Goal: Obtain resource: Download file/media

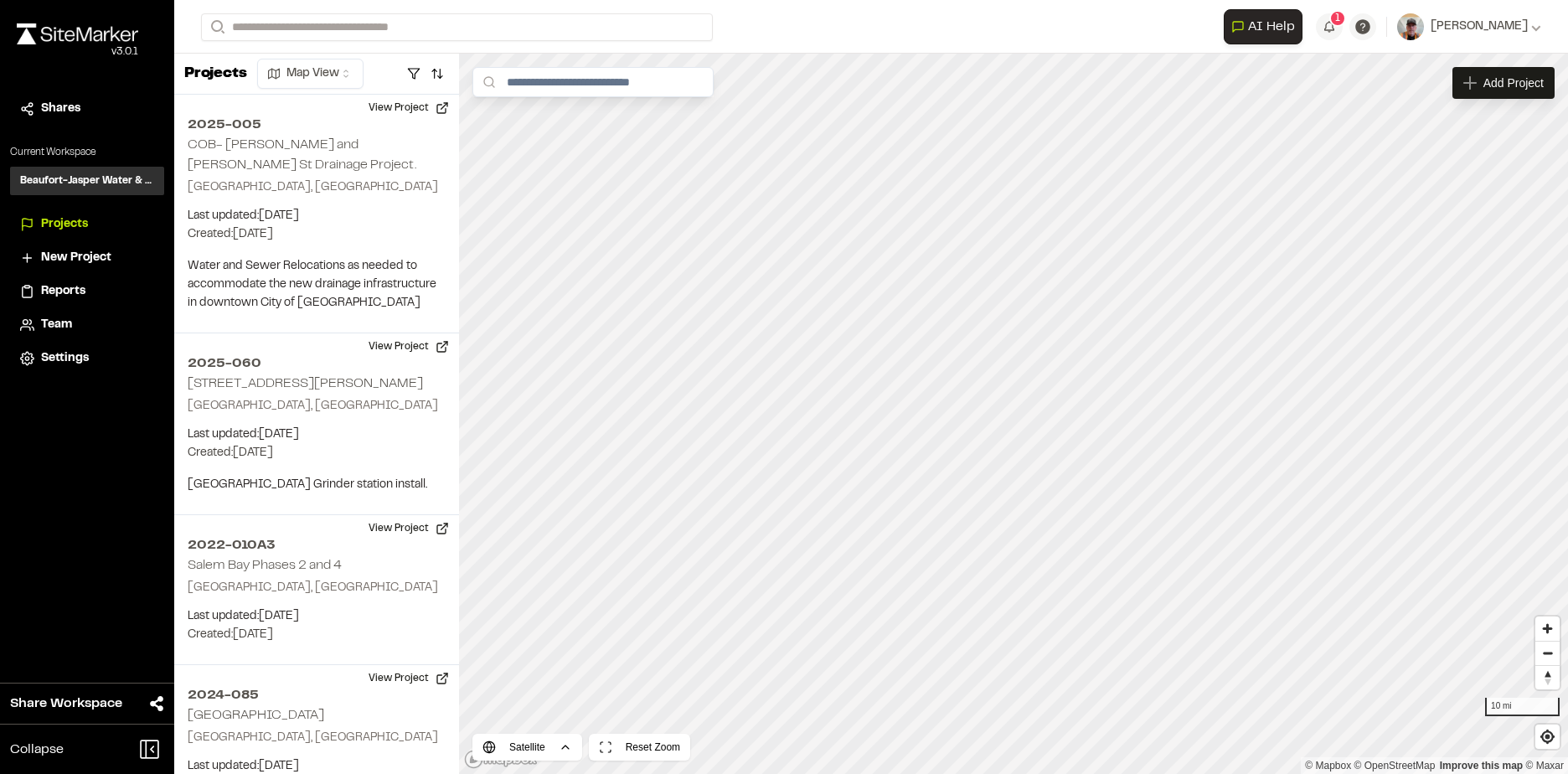
click at [52, 227] on span "Projects" at bounding box center [65, 224] width 47 height 19
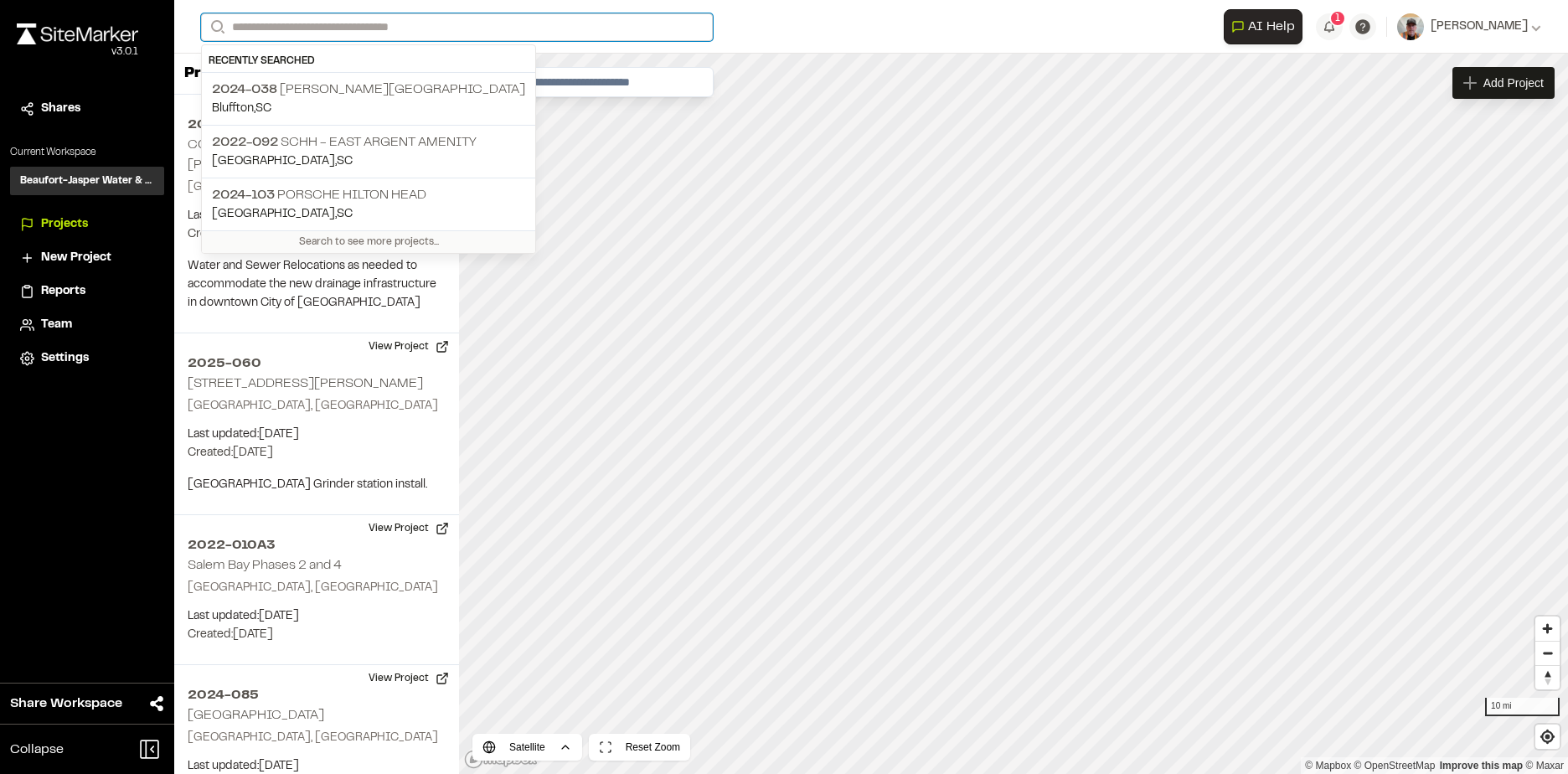
click at [420, 25] on input "Search" at bounding box center [457, 28] width 511 height 28
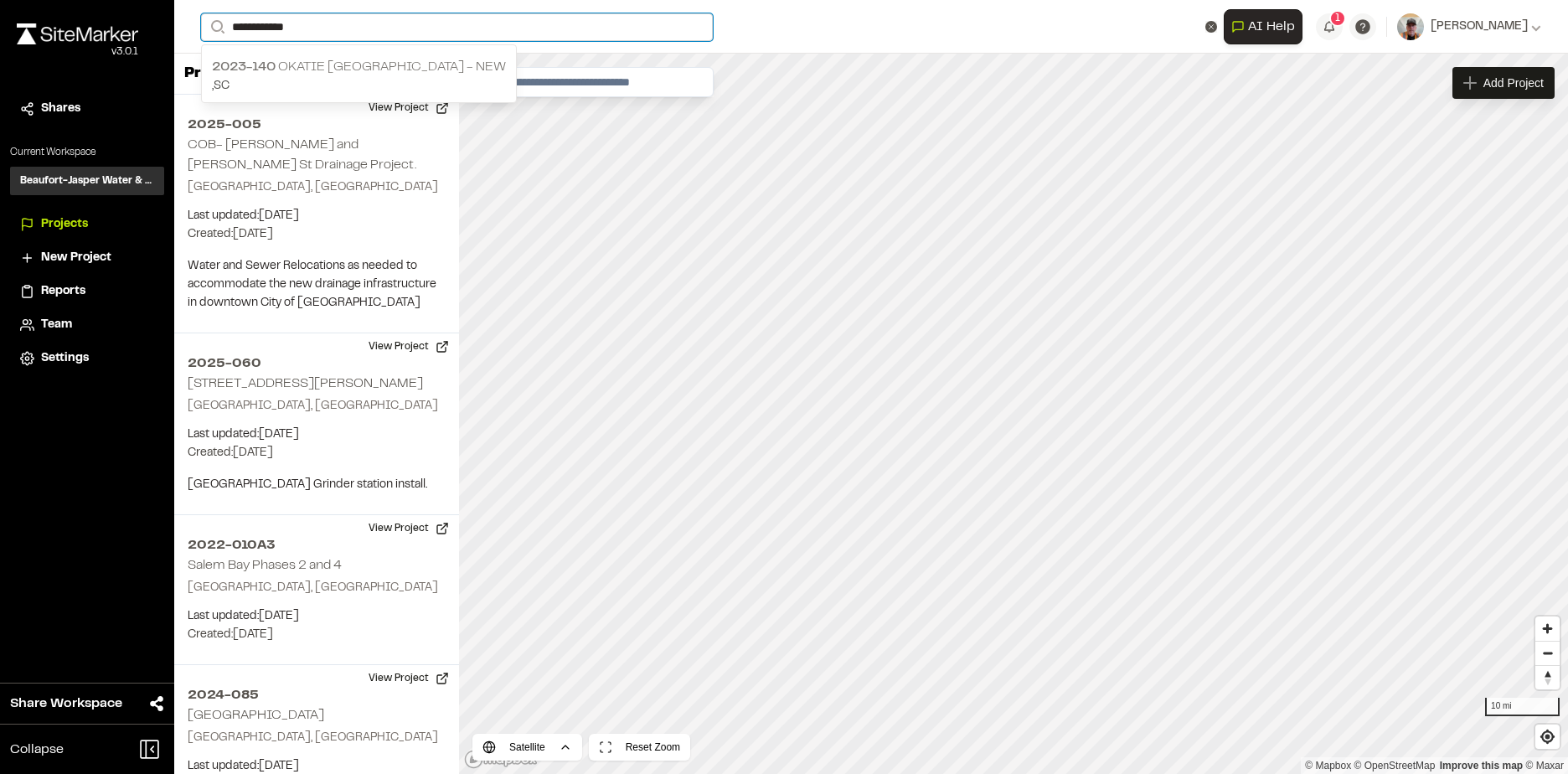
type input "**********"
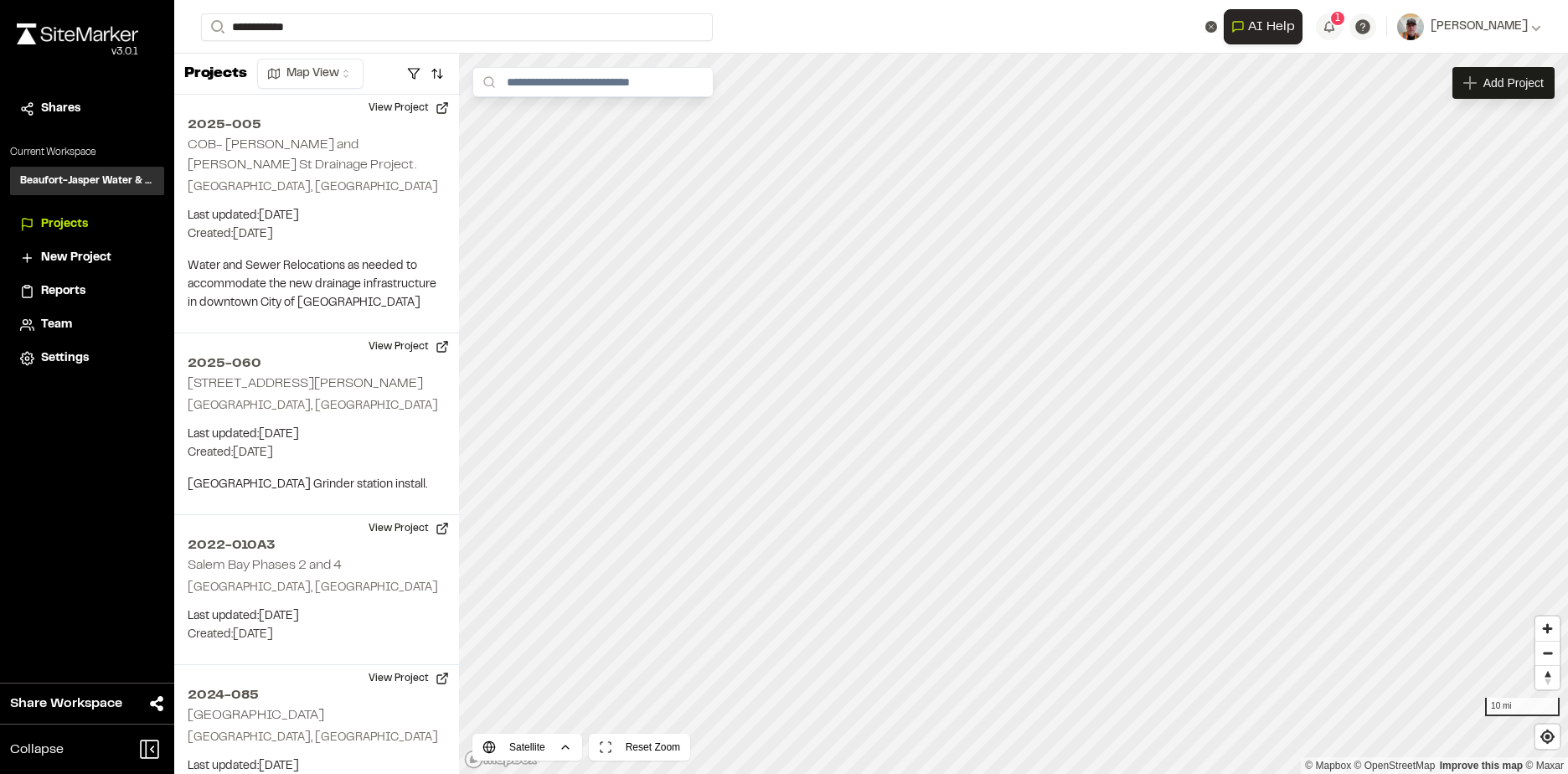
click at [316, 57] on p "2023-140 Okatie [GEOGRAPHIC_DATA] - NEW" at bounding box center [359, 67] width 294 height 20
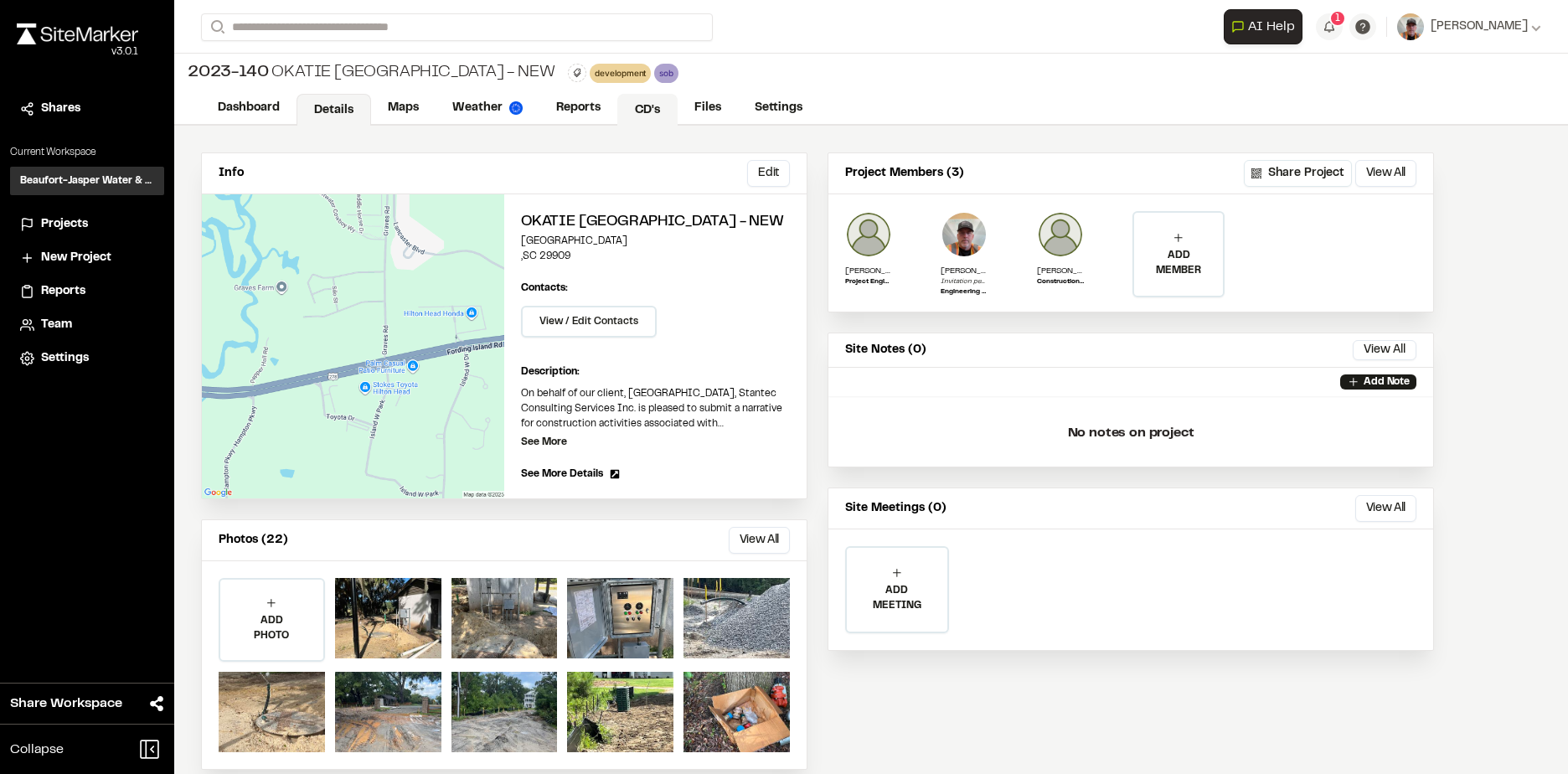
click at [658, 110] on link "CD's" at bounding box center [647, 110] width 60 height 32
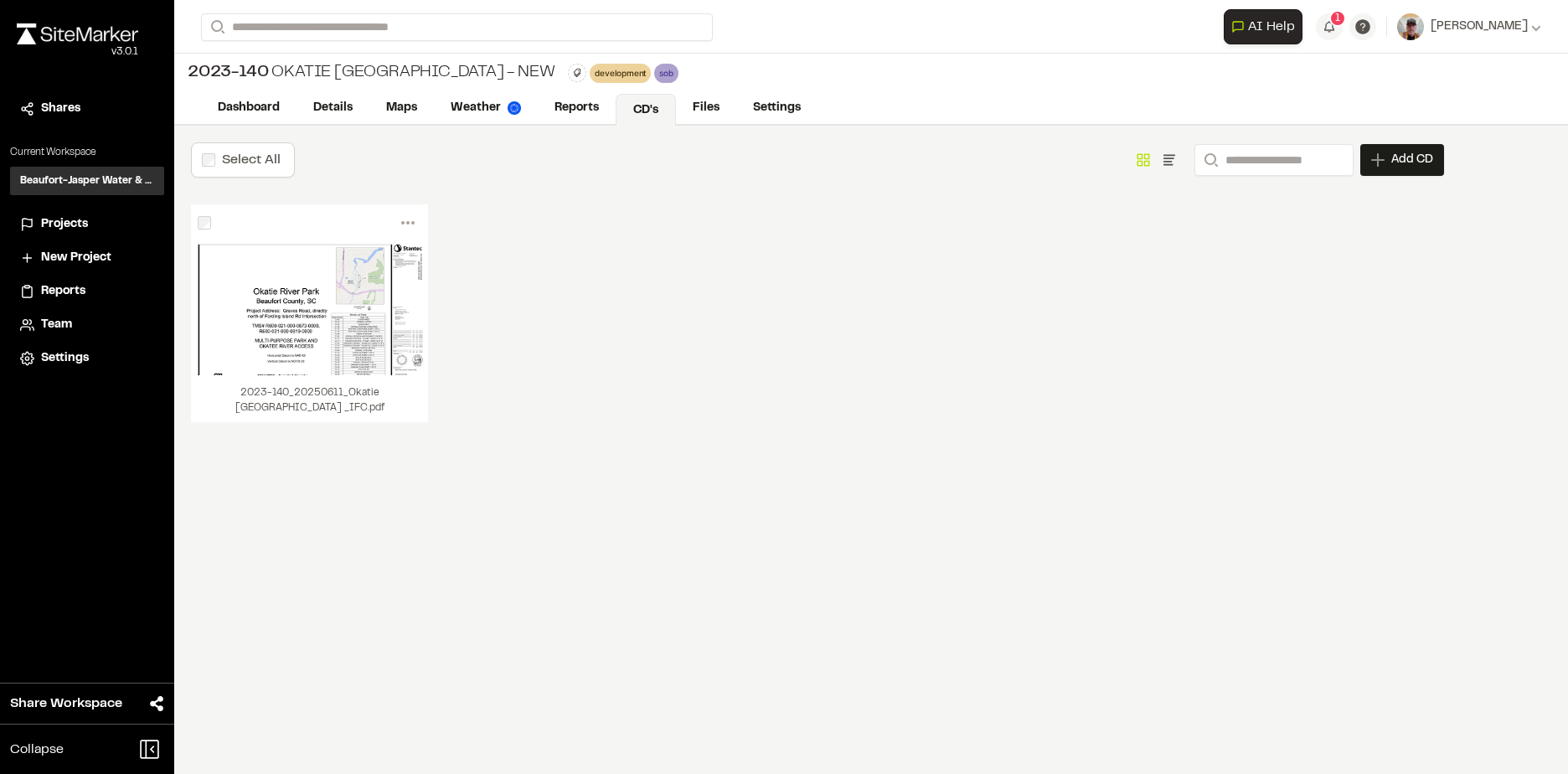
click at [656, 115] on link "CD's" at bounding box center [646, 110] width 60 height 32
click at [702, 108] on link "Files" at bounding box center [707, 110] width 62 height 32
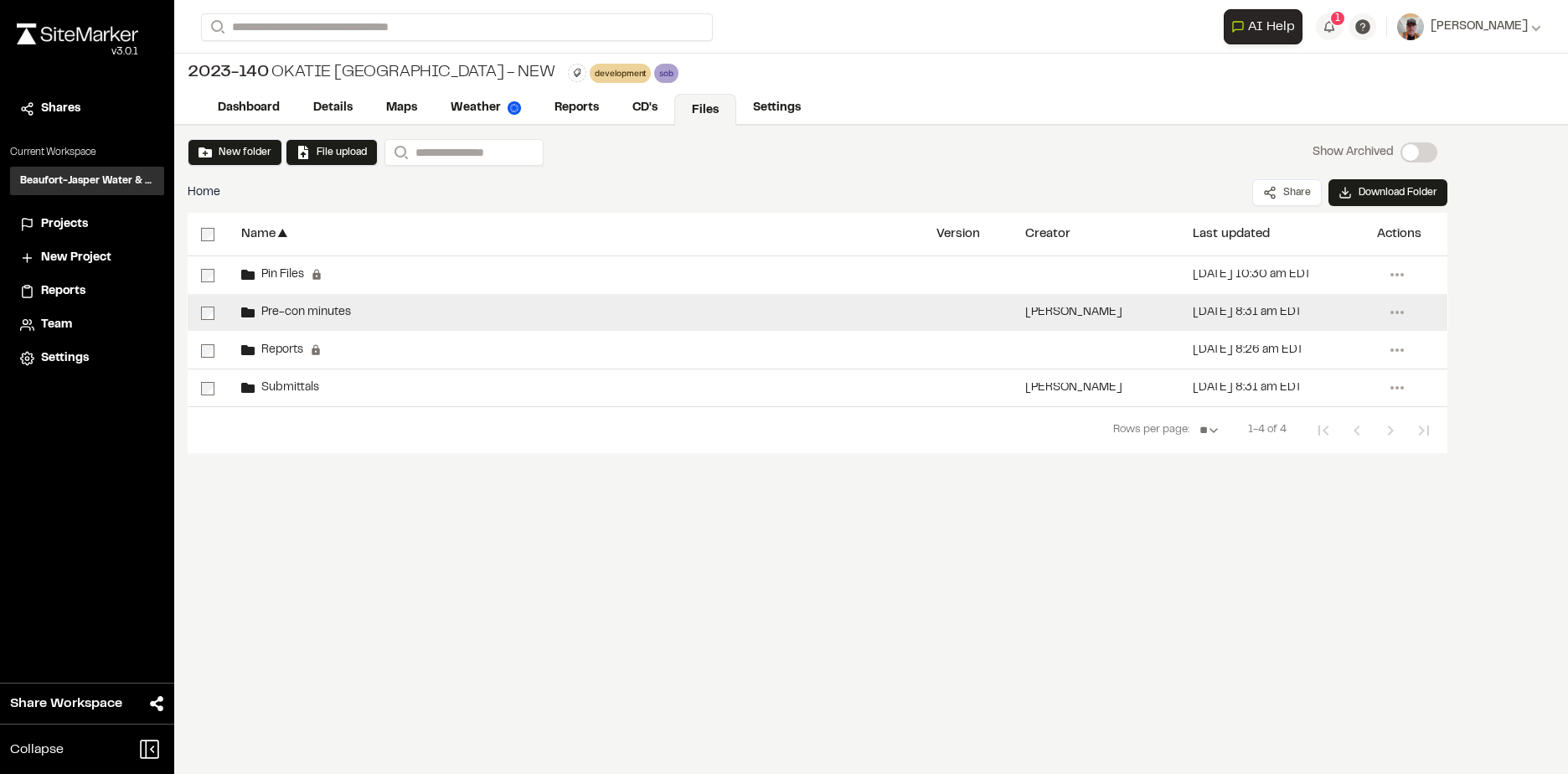
click at [284, 311] on span "Pre-con minutes" at bounding box center [303, 312] width 97 height 11
click at [285, 309] on span "Pre-con minutes" at bounding box center [303, 312] width 97 height 11
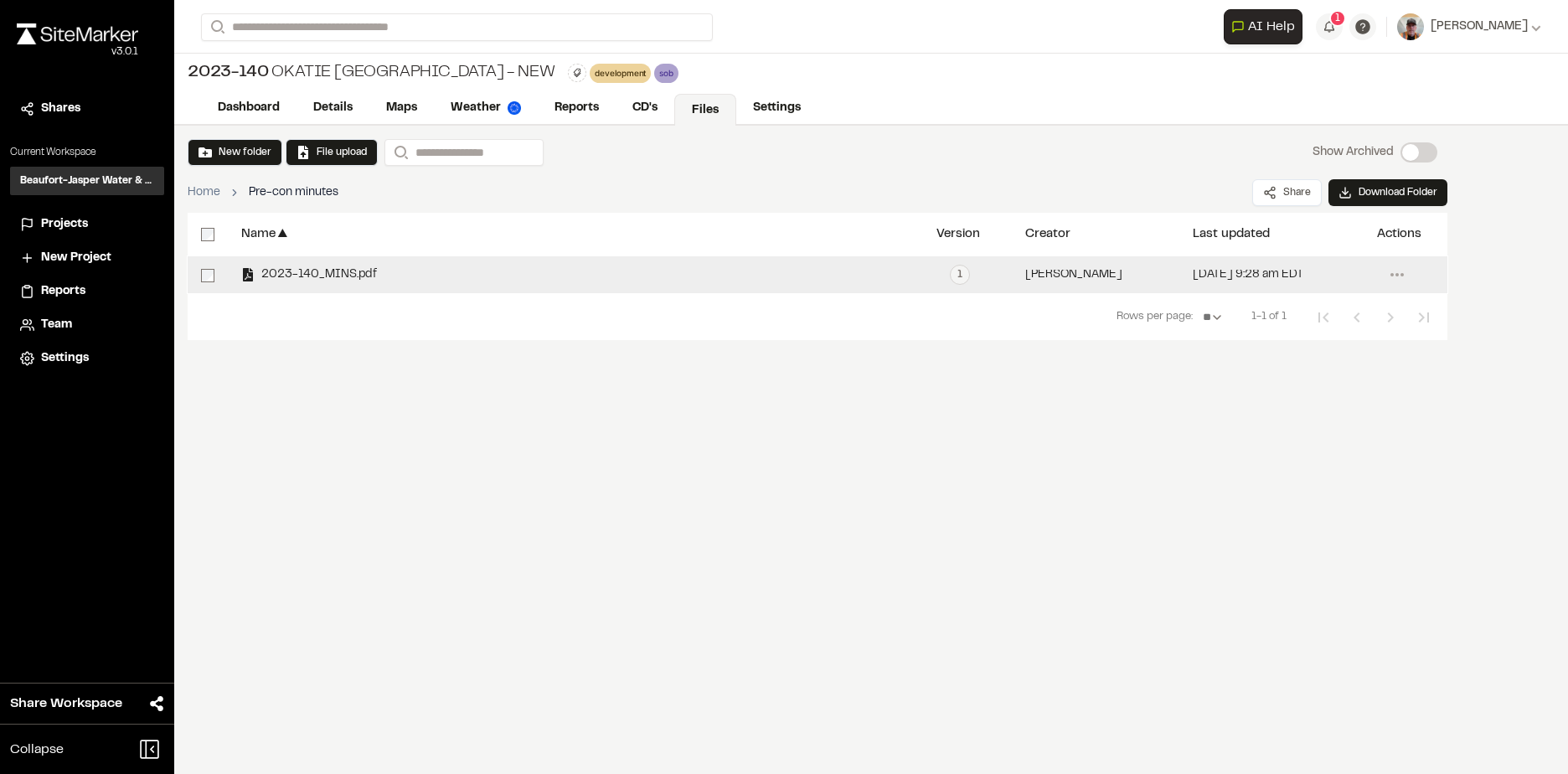
click at [328, 270] on span "2023-140_MINS.pdf" at bounding box center [316, 274] width 122 height 11
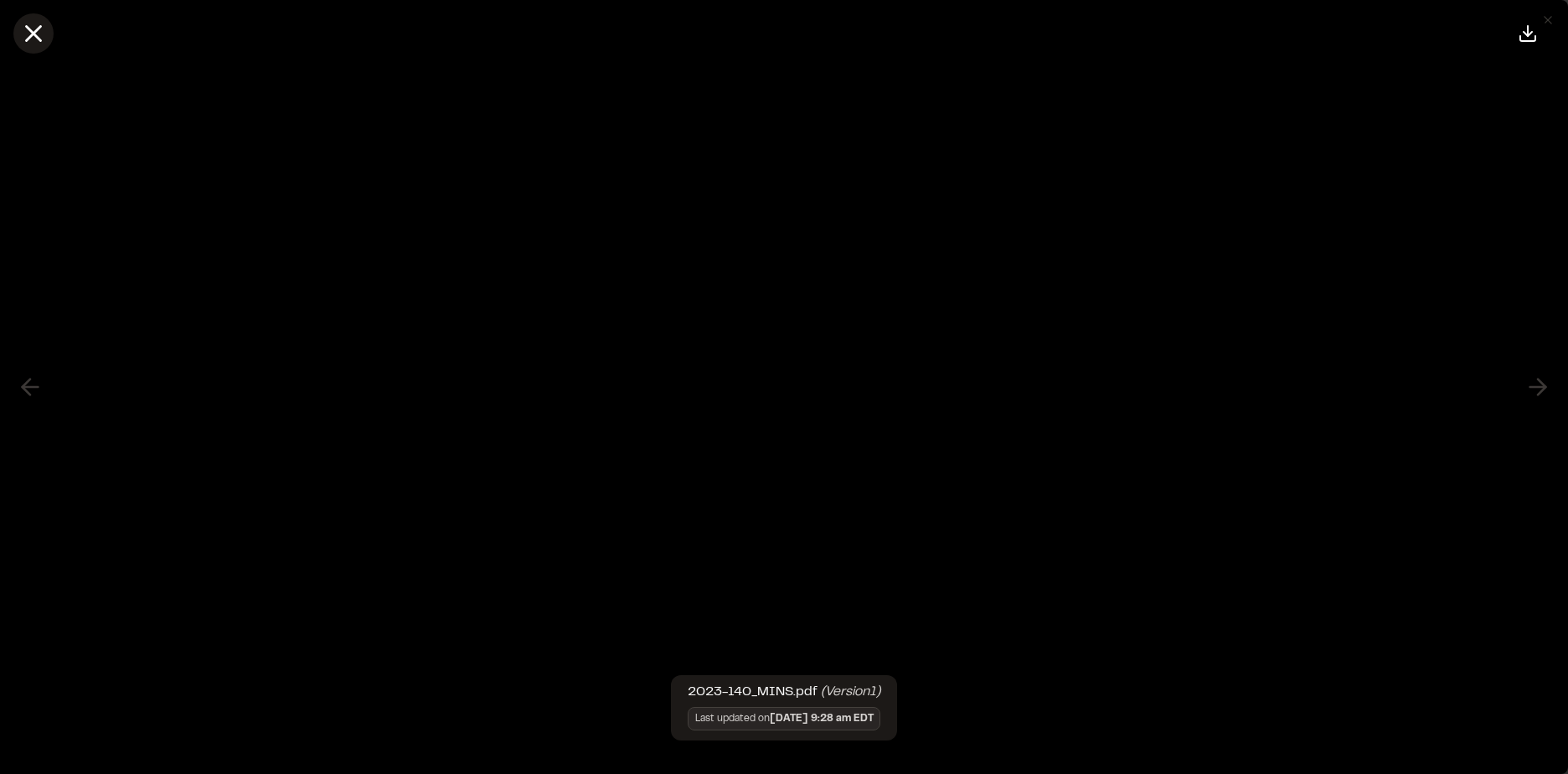
click at [39, 31] on icon at bounding box center [34, 34] width 29 height 29
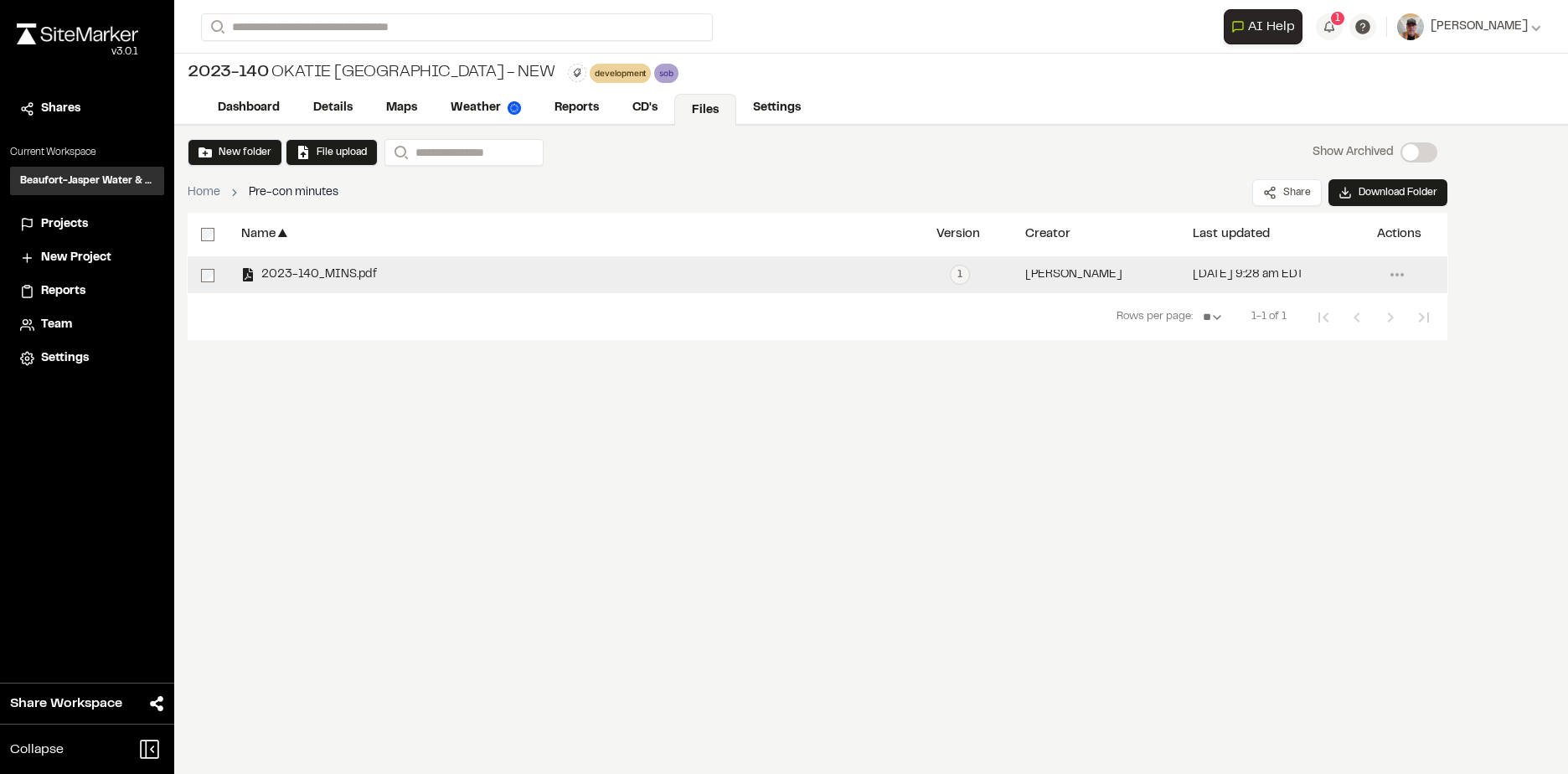
click at [283, 275] on span "2023-140_MINS.pdf" at bounding box center [316, 274] width 122 height 11
click at [318, 270] on span "2023-140_MINS.pdf" at bounding box center [316, 274] width 122 height 11
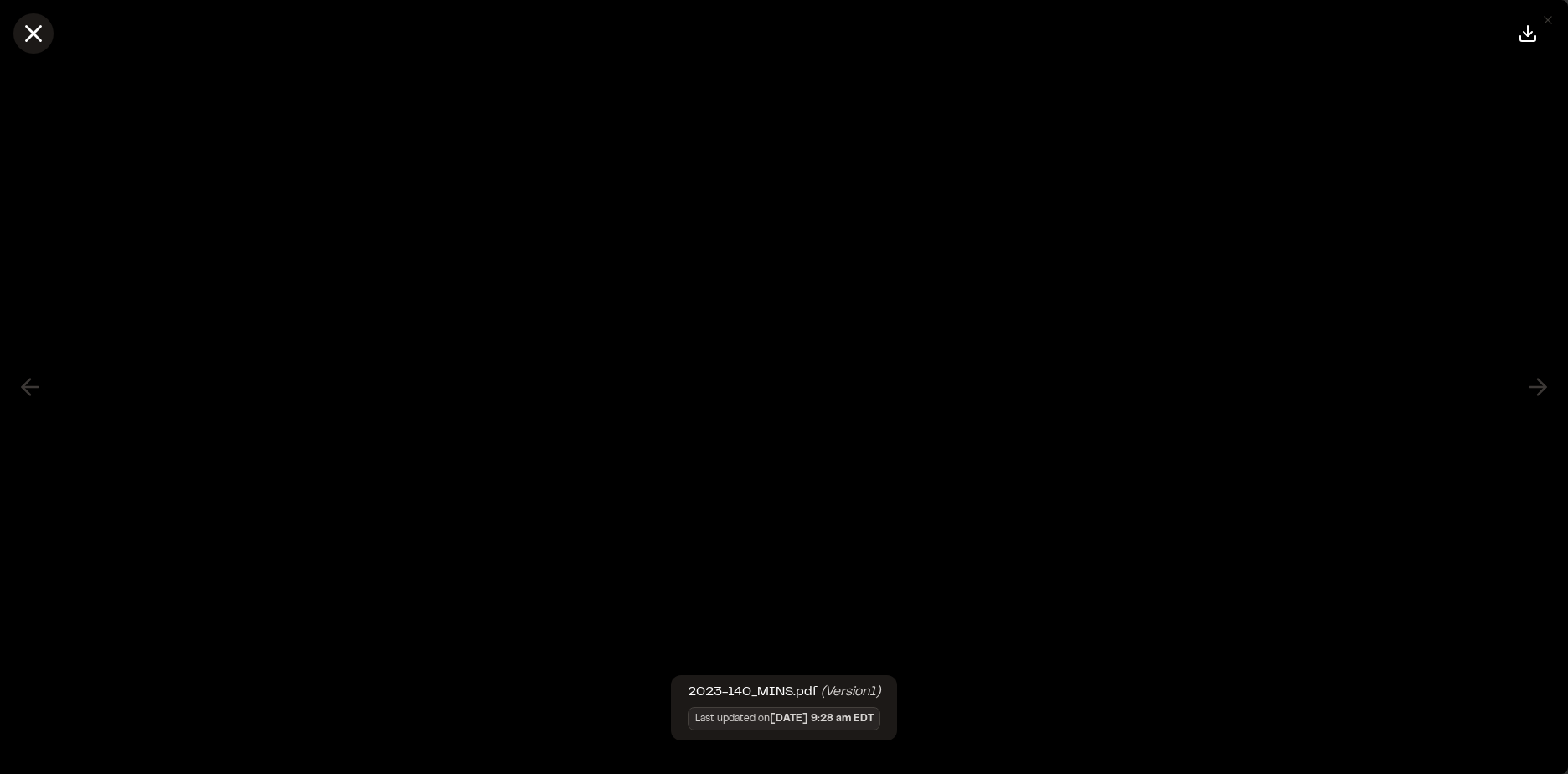
click at [38, 34] on icon at bounding box center [34, 34] width 29 height 29
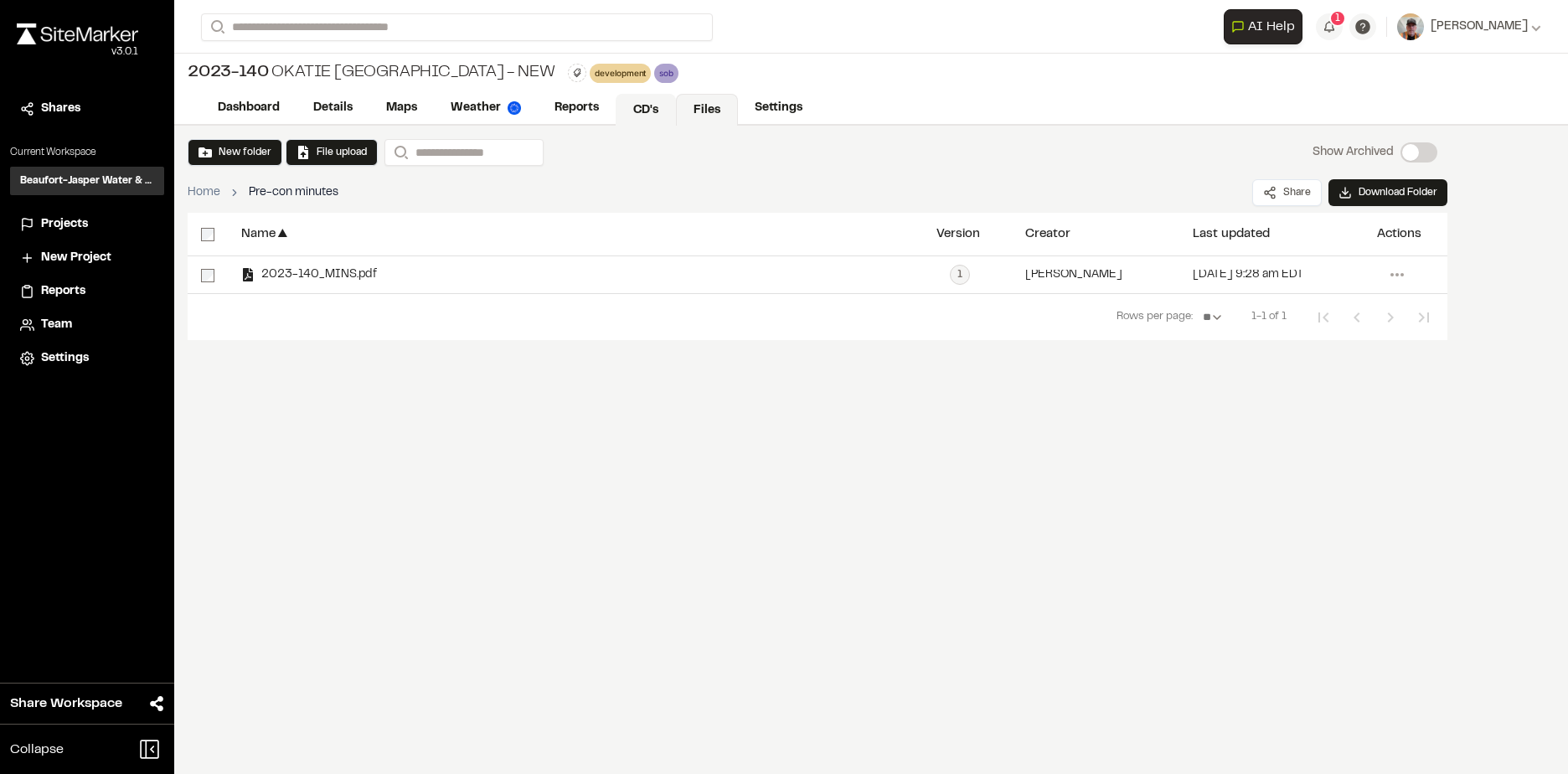
click at [636, 112] on link "CD's" at bounding box center [646, 110] width 60 height 32
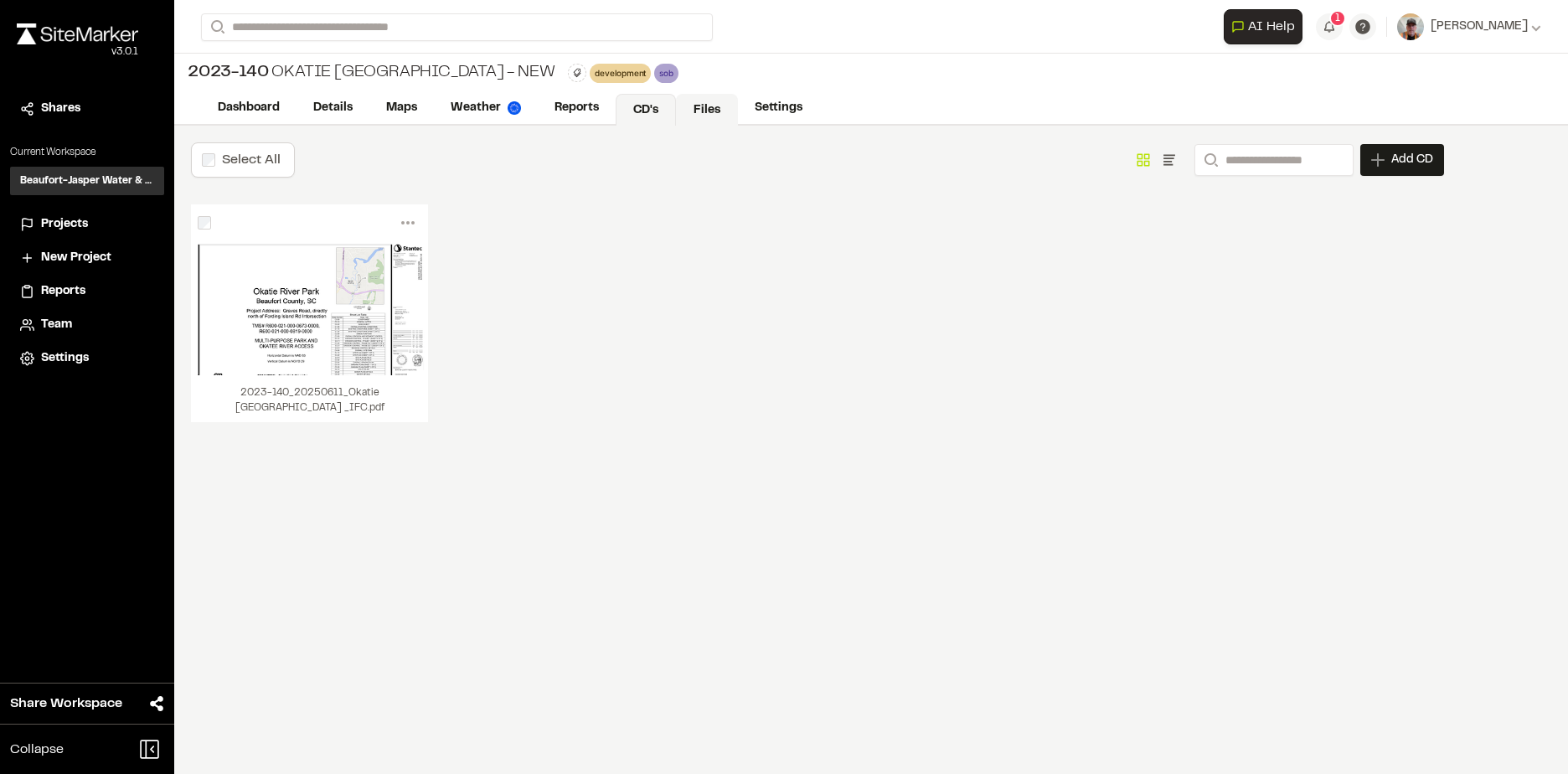
click at [716, 106] on link "Files" at bounding box center [707, 110] width 62 height 32
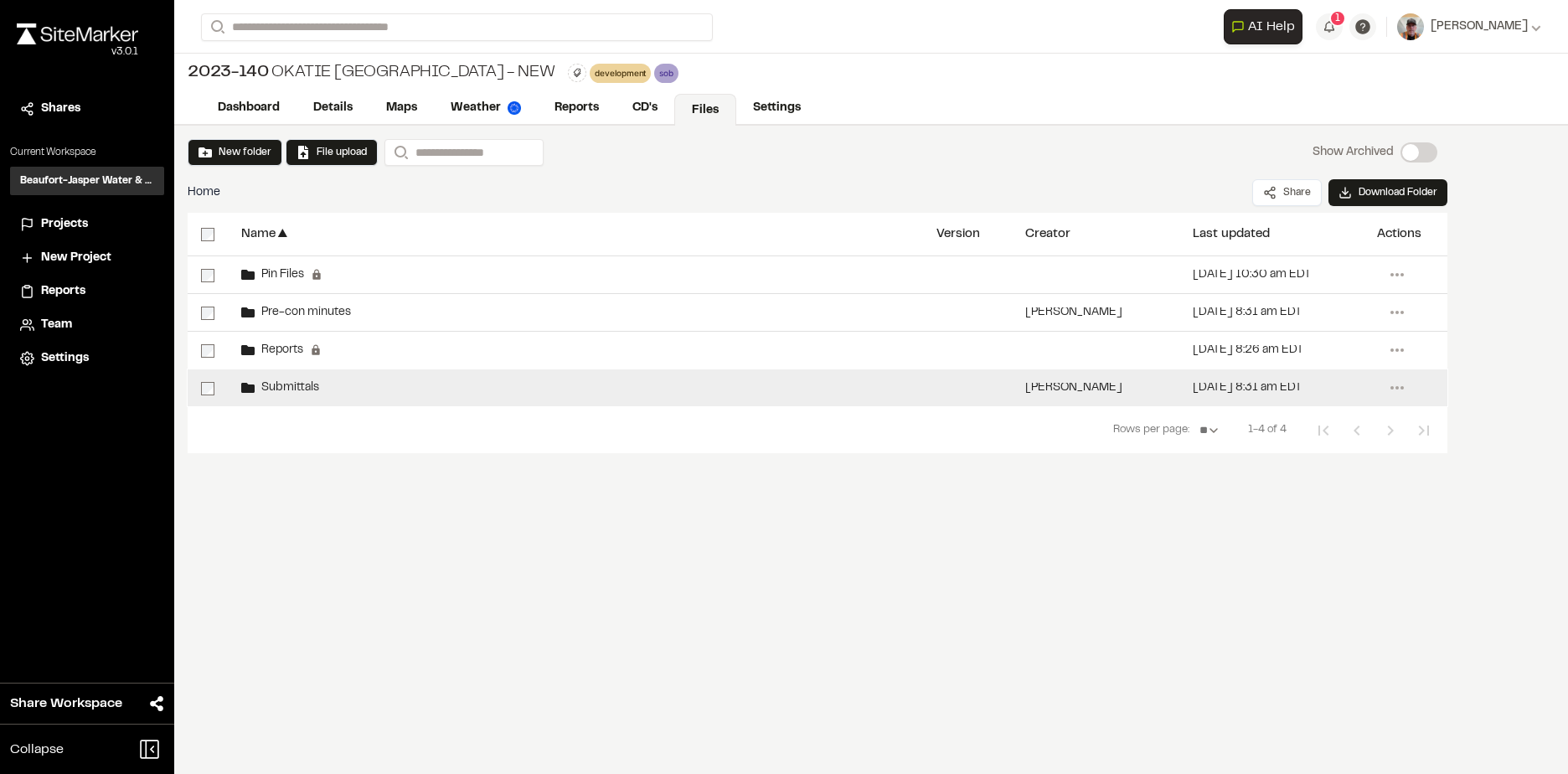
click at [294, 388] on span "Submittals" at bounding box center [286, 388] width 64 height 11
click at [290, 388] on span "Submittals" at bounding box center [286, 388] width 64 height 11
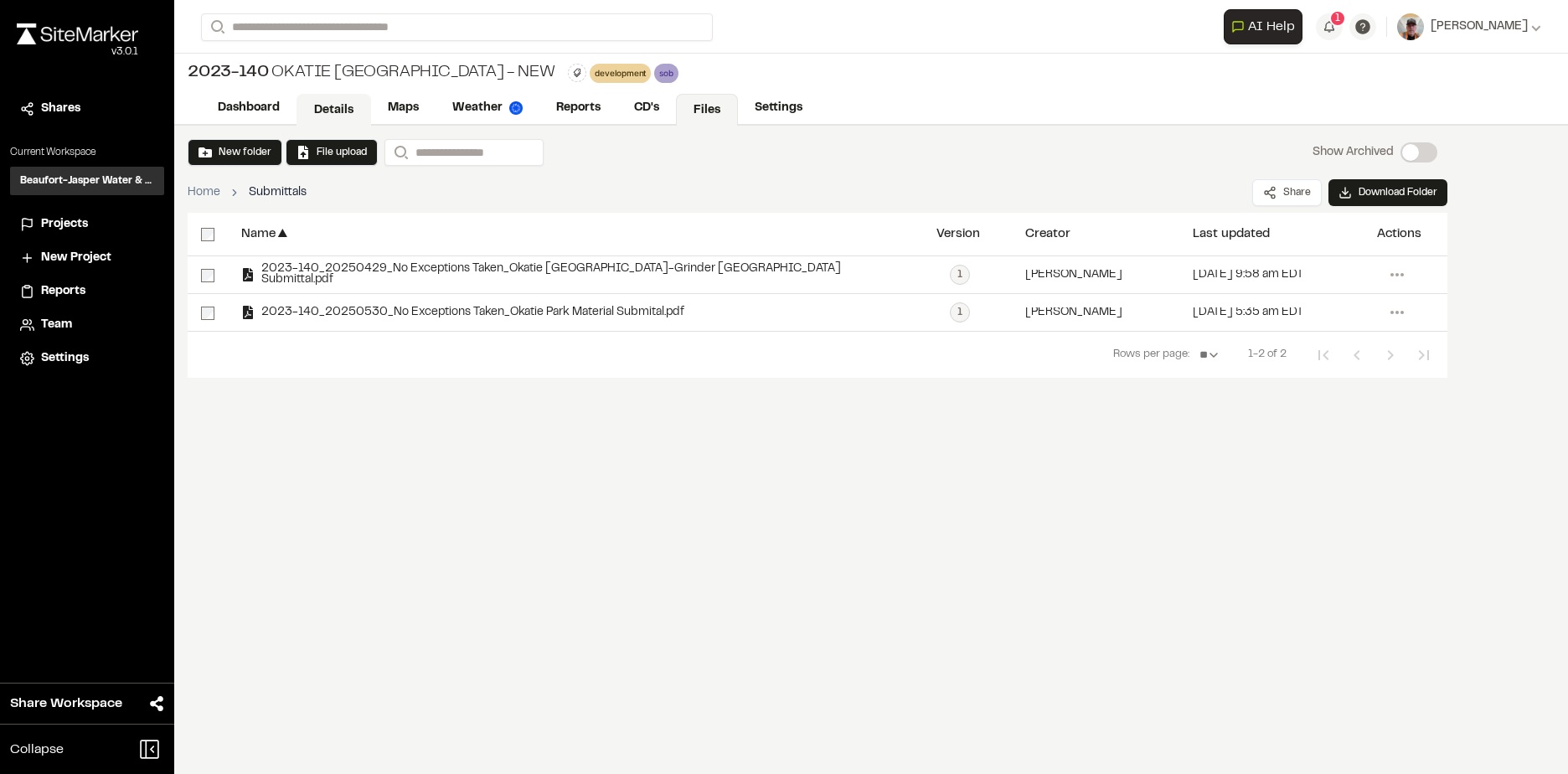
click at [333, 115] on link "Details" at bounding box center [334, 110] width 75 height 32
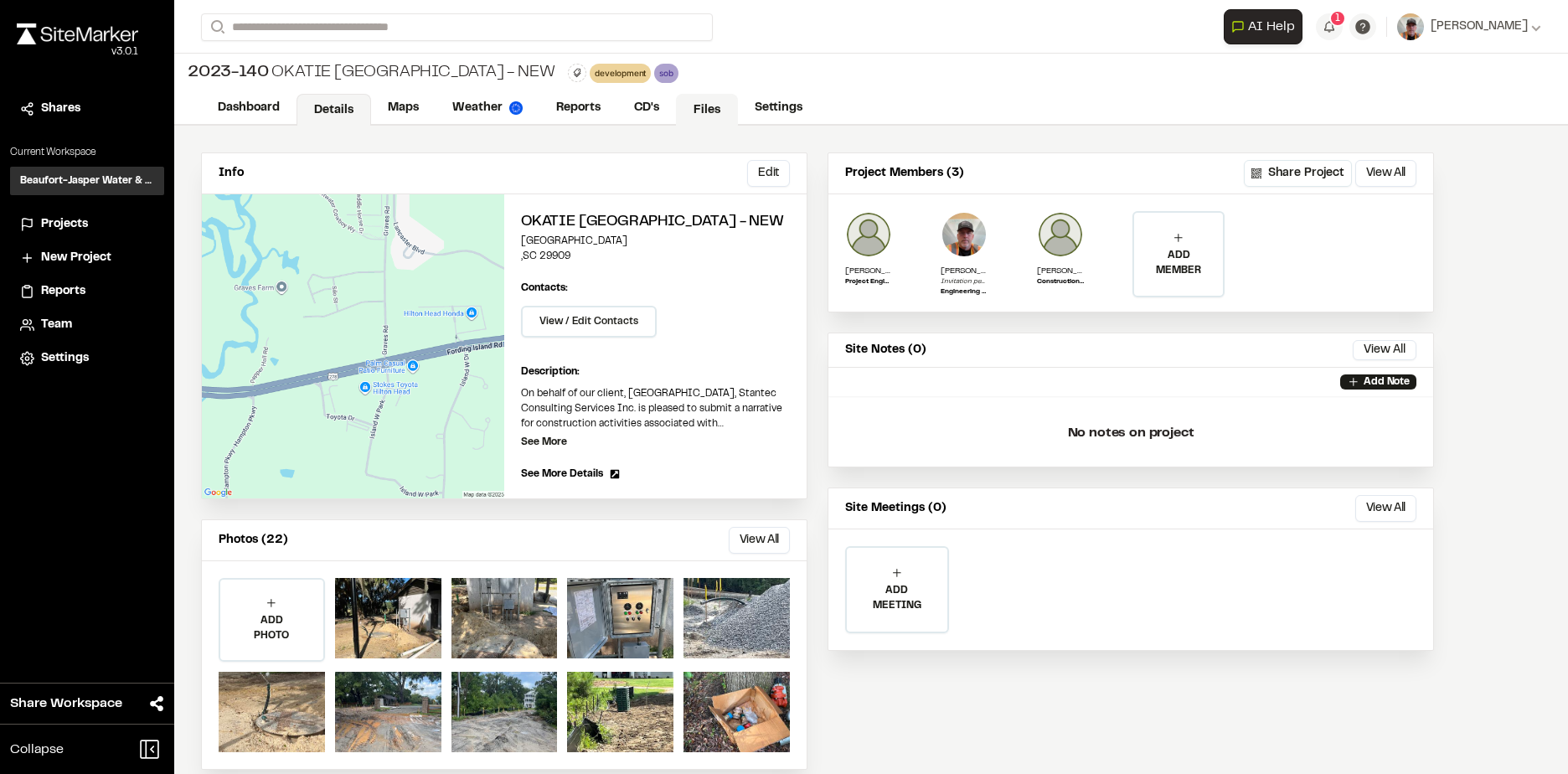
click at [693, 108] on link "Files" at bounding box center [707, 110] width 62 height 32
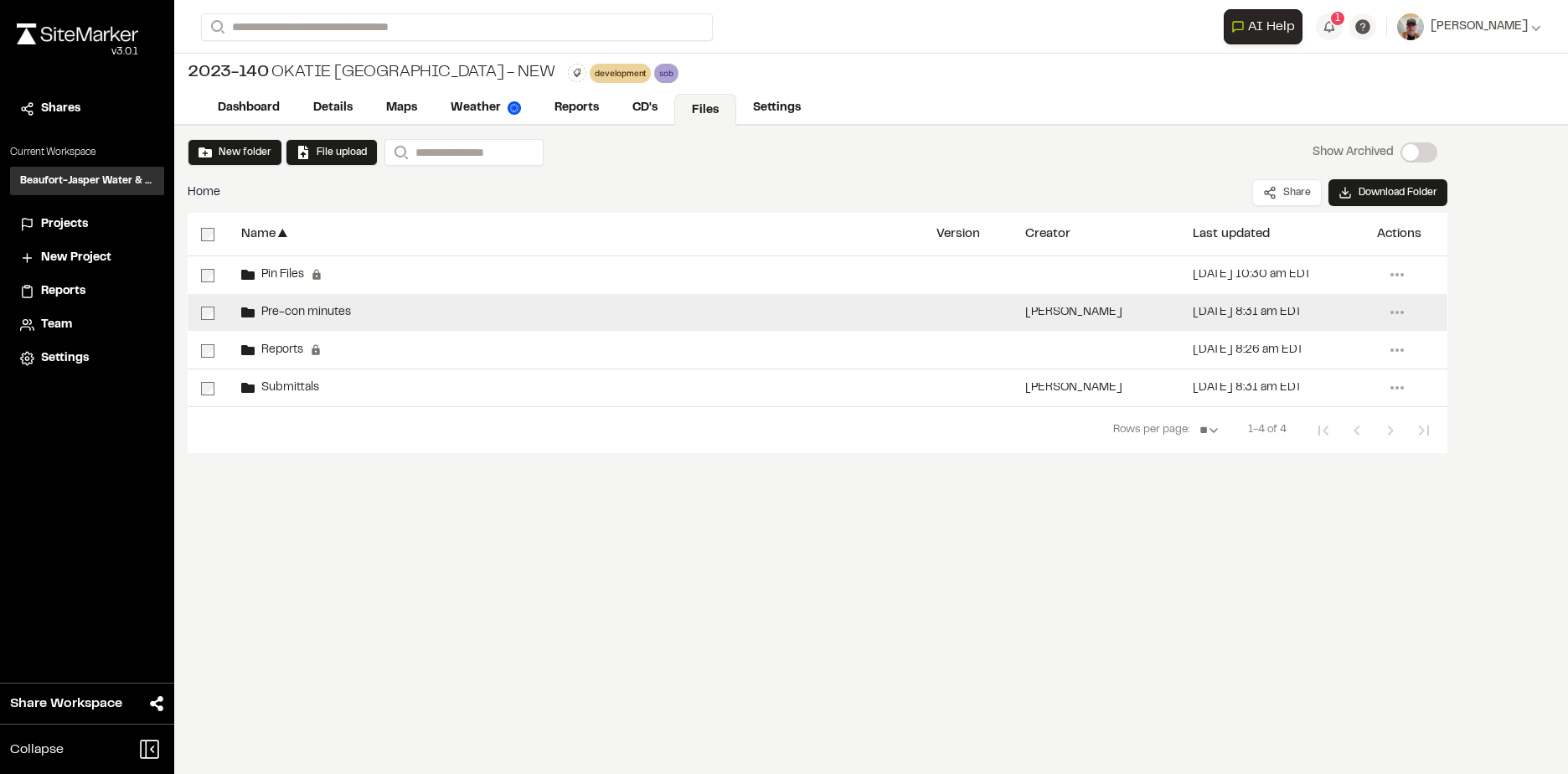
click at [276, 304] on div "Pre-con minutes" at bounding box center [576, 312] width 695 height 37
click at [280, 312] on span "Pre-con minutes" at bounding box center [303, 312] width 97 height 11
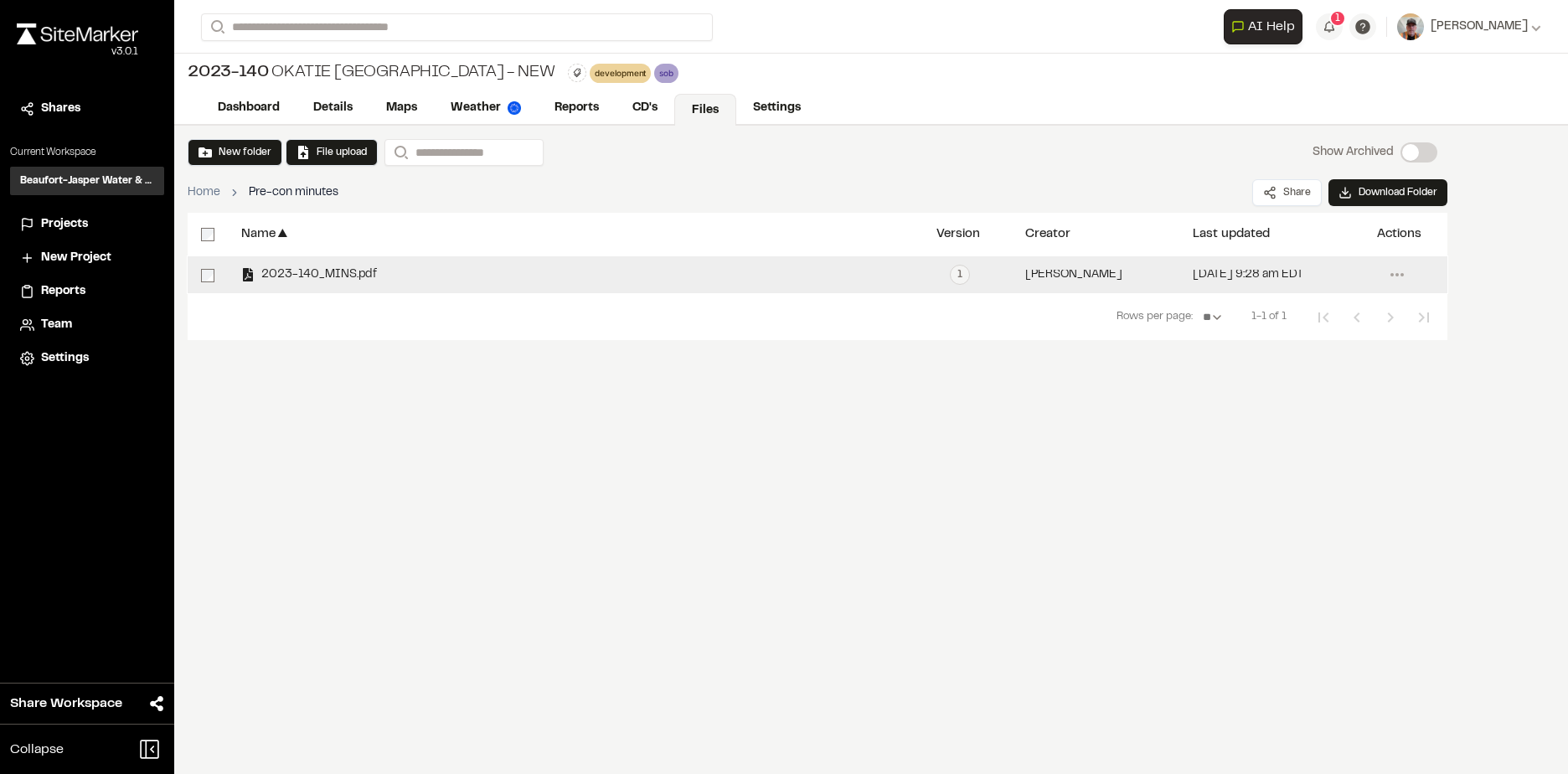
click at [332, 277] on span "2023-140_MINS.pdf" at bounding box center [316, 274] width 122 height 11
click at [340, 271] on span "2023-140_MINS.pdf" at bounding box center [316, 274] width 122 height 11
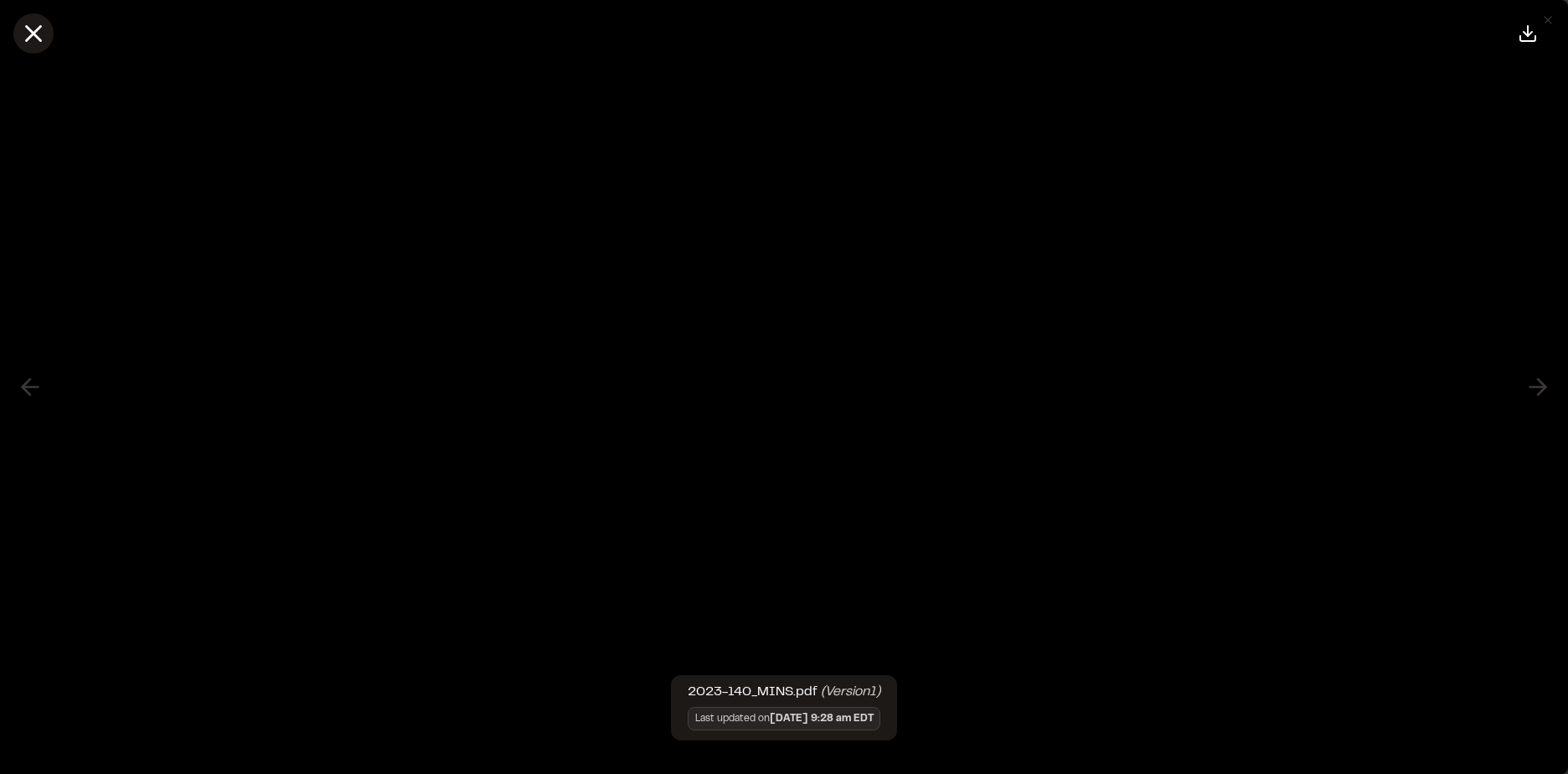
click at [32, 33] on line at bounding box center [34, 34] width 14 height 14
